Goal: Information Seeking & Learning: Learn about a topic

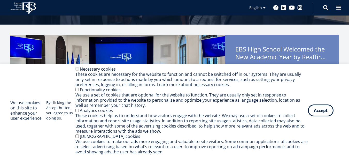
scroll to position [103, 0]
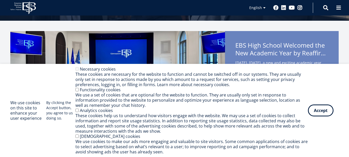
click at [317, 110] on button "Accept" at bounding box center [321, 110] width 26 height 12
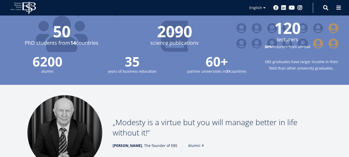
scroll to position [671, 0]
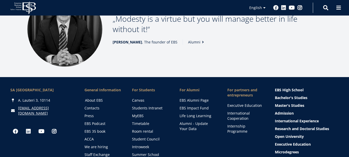
click at [99, 98] on link "About EBS" at bounding box center [103, 100] width 37 height 5
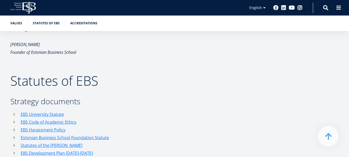
scroll to position [575, 0]
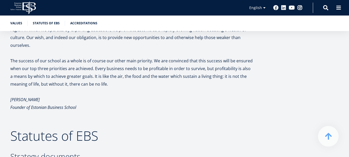
drag, startPoint x: 87, startPoint y: 97, endPoint x: 22, endPoint y: 60, distance: 74.7
click at [76, 108] on p "Madis Habakuk Founder of Estonian Business School" at bounding box center [131, 106] width 243 height 23
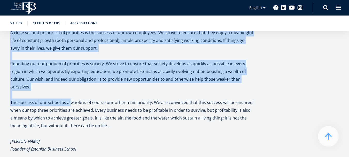
scroll to position [579, 0]
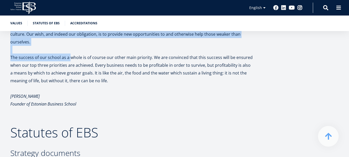
drag, startPoint x: 11, startPoint y: 81, endPoint x: 85, endPoint y: 95, distance: 75.4
copy div "Founded in 1988, EBS is the oldest privately owned business university in the B…"
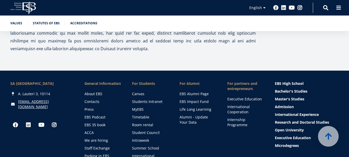
scroll to position [1616, 0]
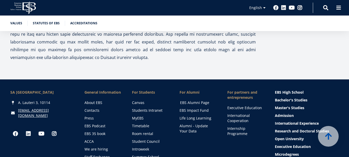
click at [185, 100] on link "EBS Alumni Page" at bounding box center [198, 102] width 37 height 5
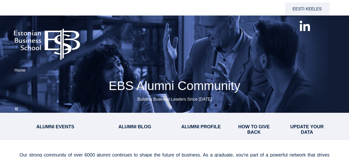
select select "**"
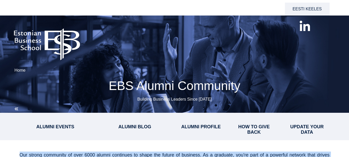
click at [15, 72] on link "Home" at bounding box center [19, 70] width 11 height 4
